Goal: Information Seeking & Learning: Learn about a topic

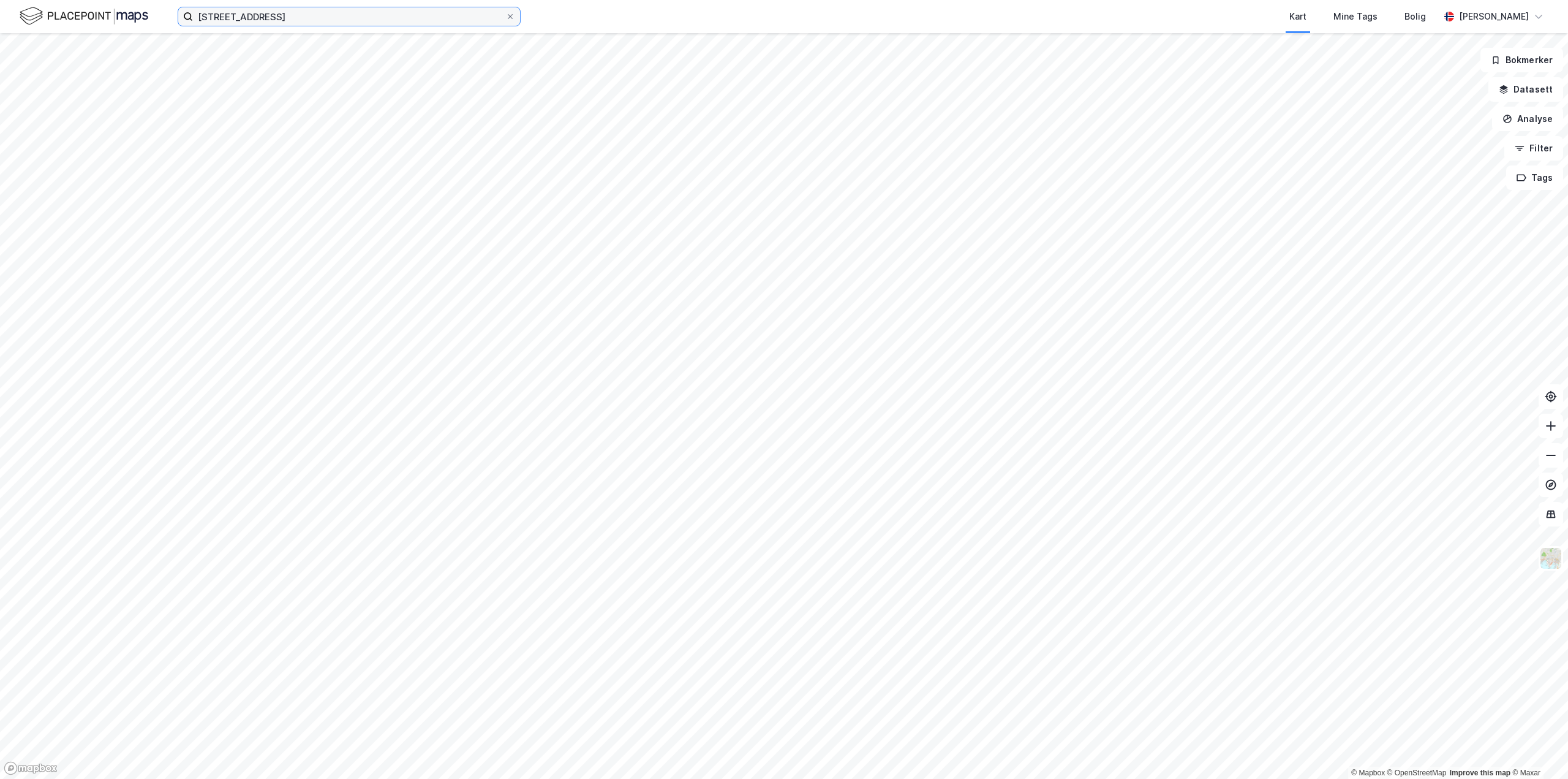
click at [280, 15] on input "[STREET_ADDRESS]" at bounding box center [349, 17] width 313 height 18
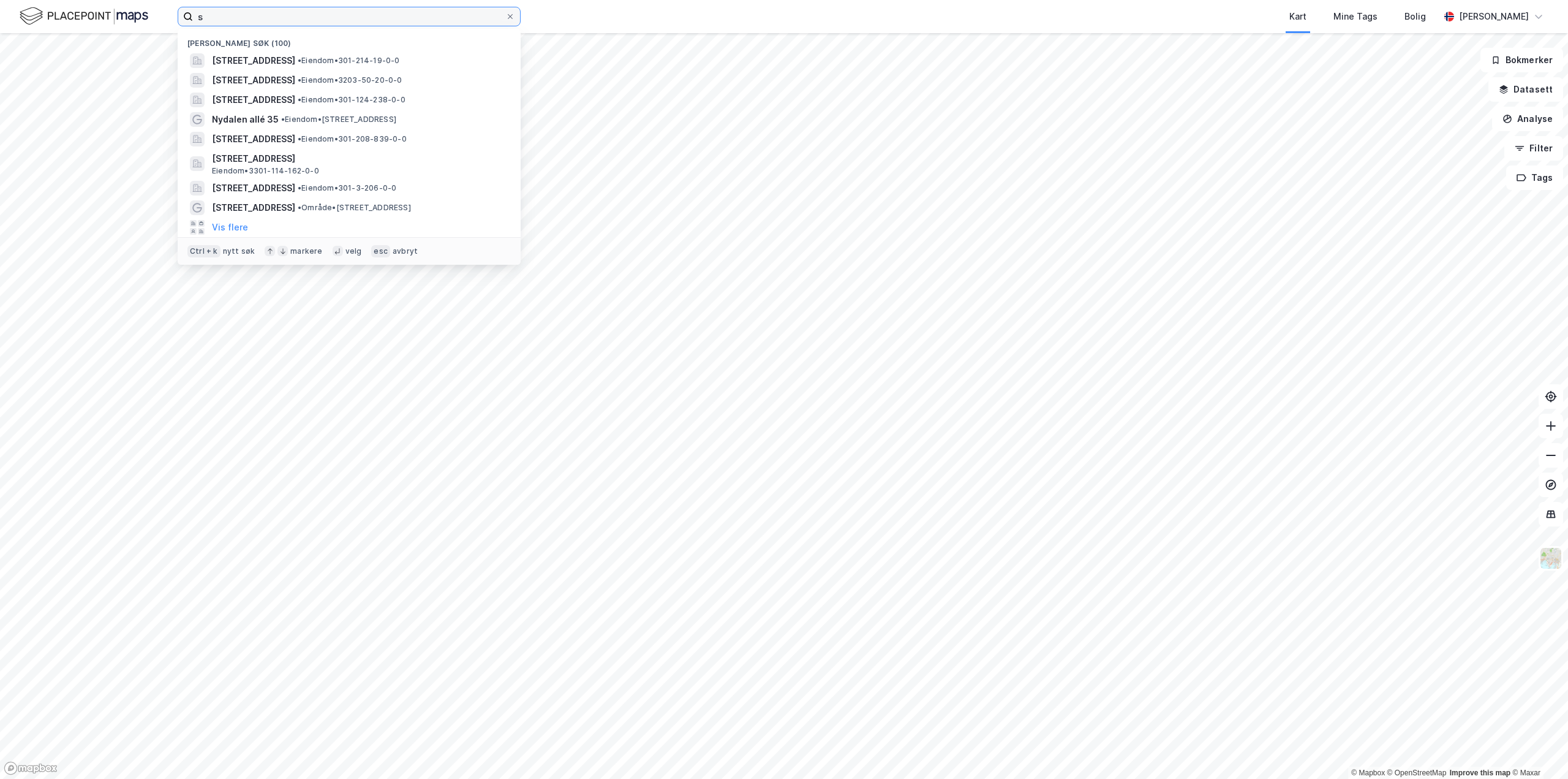
type input "sa"
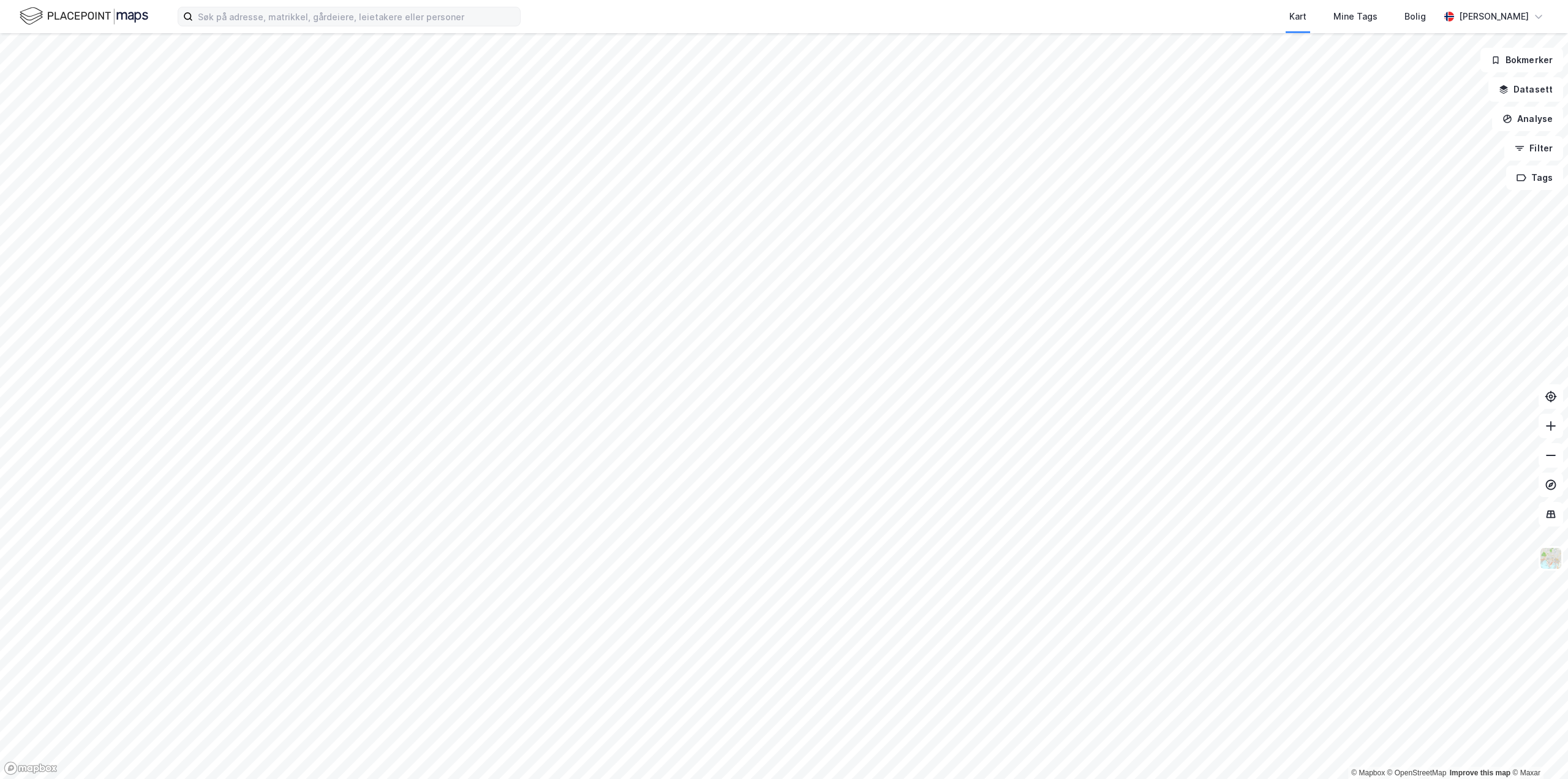
click at [335, 27] on div "Kart Mine Tags Bolig [PERSON_NAME]" at bounding box center [784, 17] width 1568 height 33
click at [337, 21] on input at bounding box center [356, 17] width 327 height 18
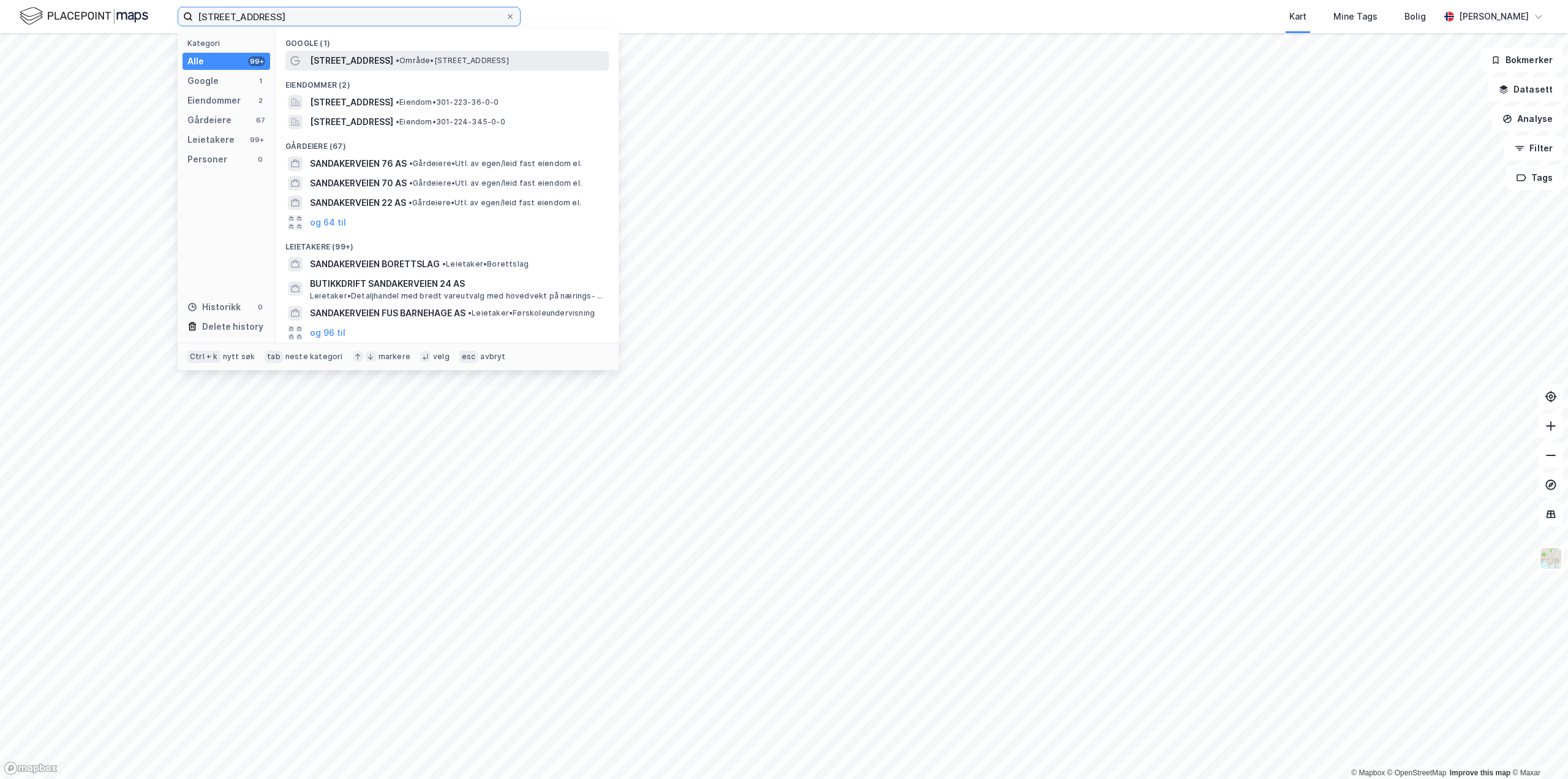
type input "sandakerveien 66"
click at [376, 55] on span "Sandakerveien 66" at bounding box center [352, 61] width 84 height 15
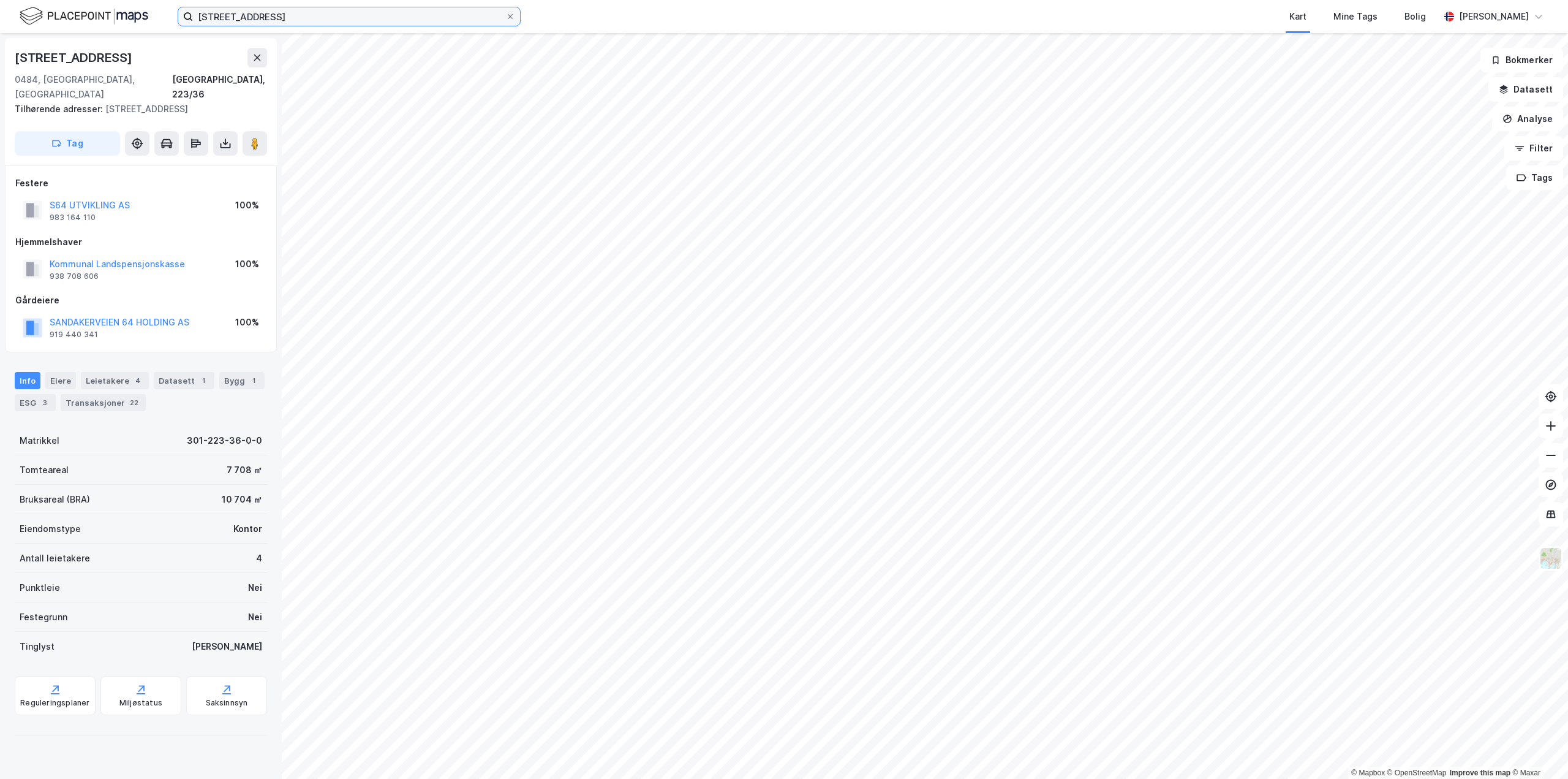
click at [304, 22] on input "sandakerveien 66" at bounding box center [349, 17] width 313 height 18
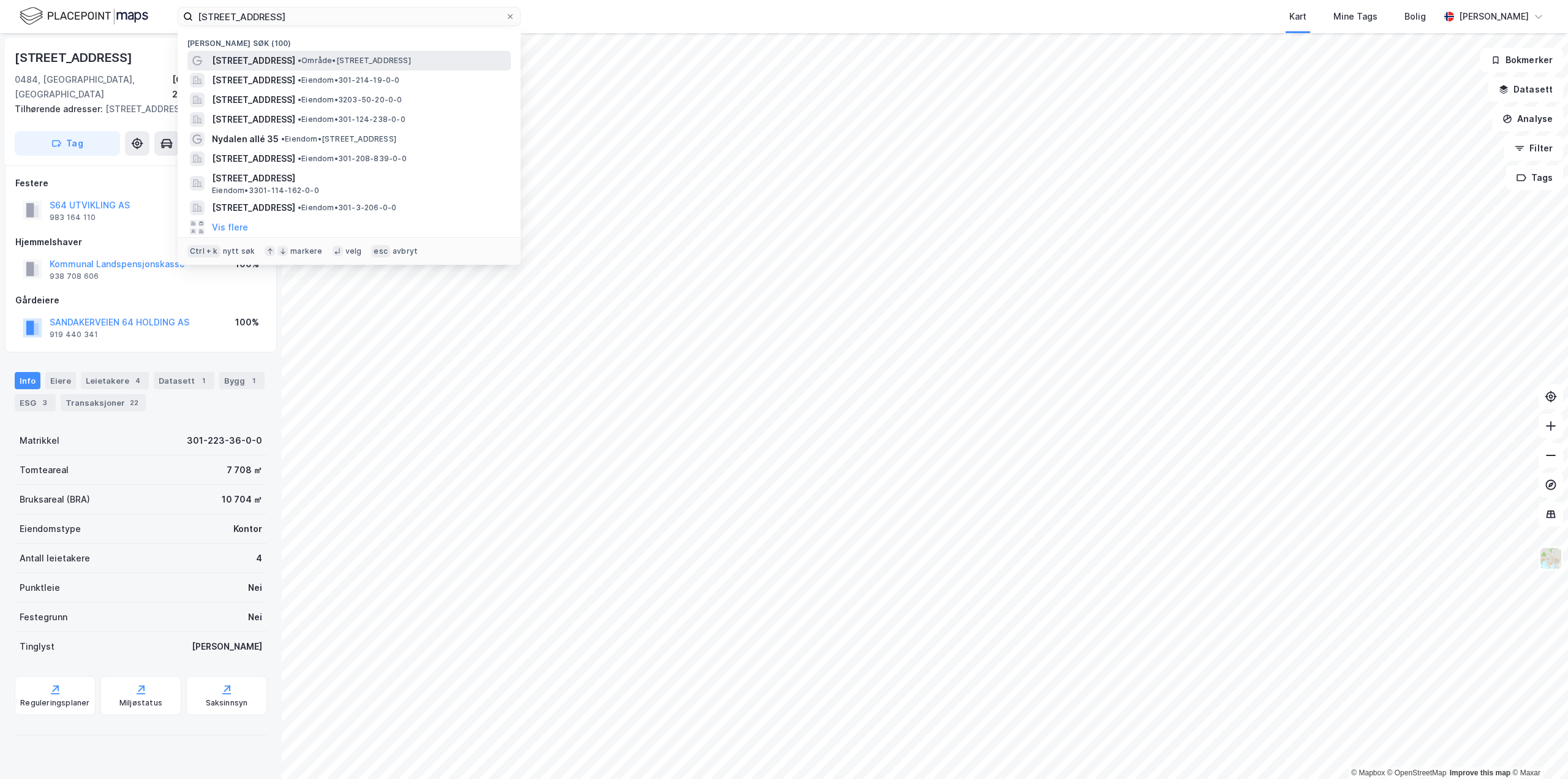
click at [325, 58] on span "• Område • Sandakerveien 66, 0484 Oslo" at bounding box center [354, 60] width 113 height 10
